Goal: Task Accomplishment & Management: Manage account settings

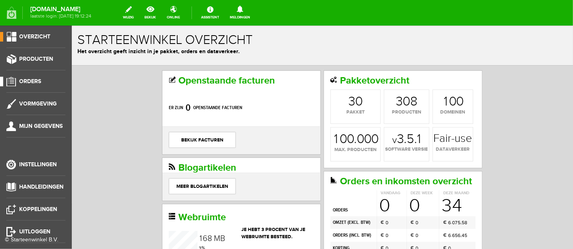
click at [32, 79] on span "Orders" at bounding box center [30, 81] width 22 height 7
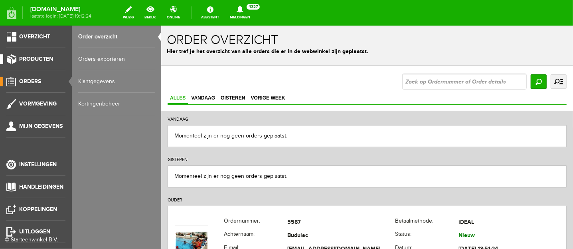
click at [28, 58] on span "Producten" at bounding box center [36, 59] width 34 height 7
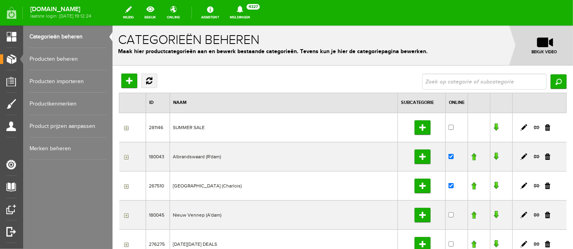
click at [47, 57] on link "Producten beheren" at bounding box center [68, 59] width 77 height 22
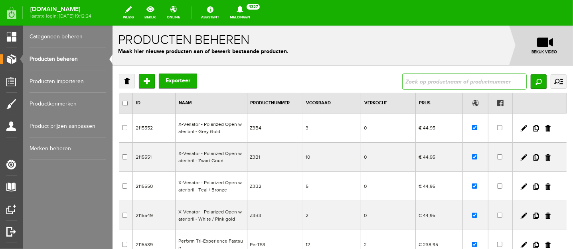
click at [481, 79] on input "text" at bounding box center [464, 81] width 125 height 16
type input "cordz"
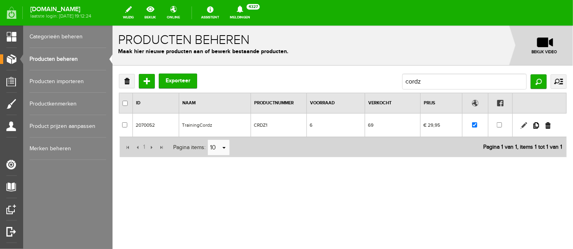
click at [523, 126] on link at bounding box center [524, 125] width 6 height 6
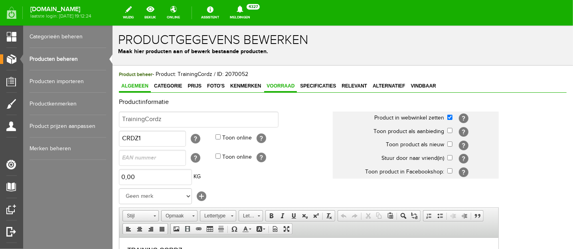
click at [278, 83] on span "Voorraad" at bounding box center [280, 86] width 33 height 6
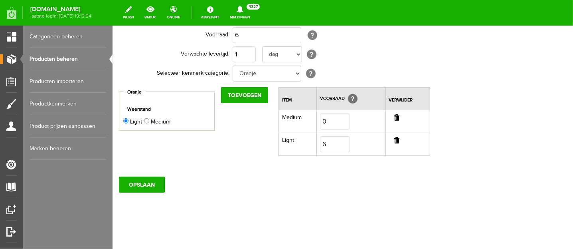
scroll to position [121, 0]
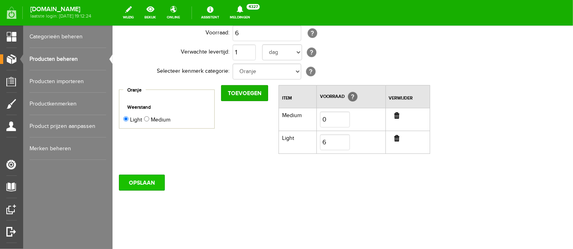
click at [137, 179] on input "OPSLAAN" at bounding box center [142, 182] width 46 height 16
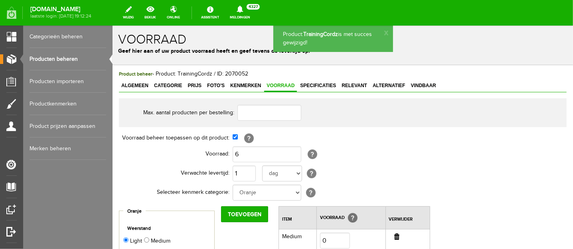
scroll to position [0, 0]
click at [53, 56] on link "Producten beheren" at bounding box center [68, 59] width 77 height 22
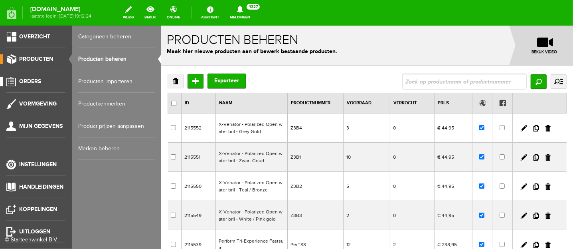
click at [43, 81] on link "Orders" at bounding box center [32, 82] width 65 height 10
